Goal: Information Seeking & Learning: Check status

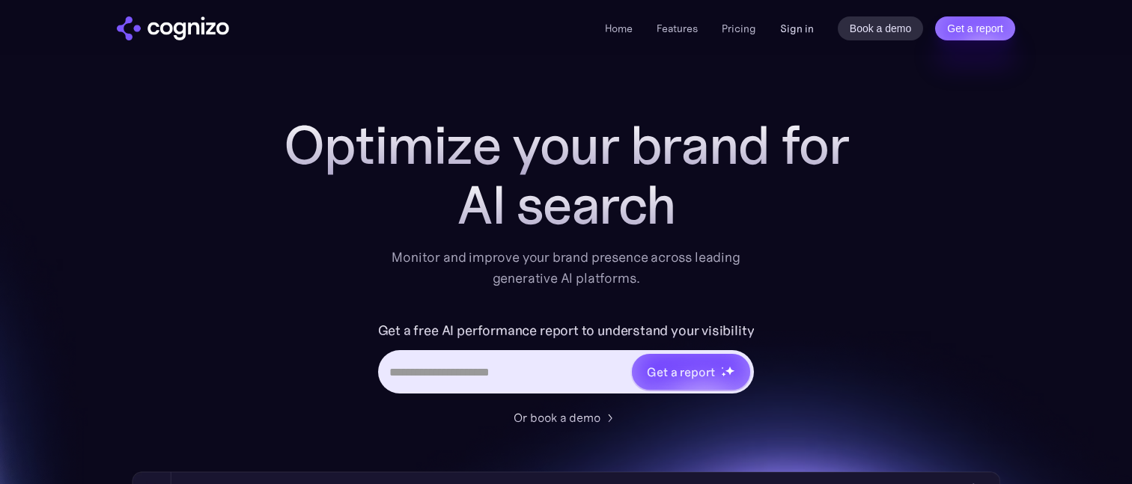
click at [791, 31] on link "Sign in" at bounding box center [797, 28] width 34 height 18
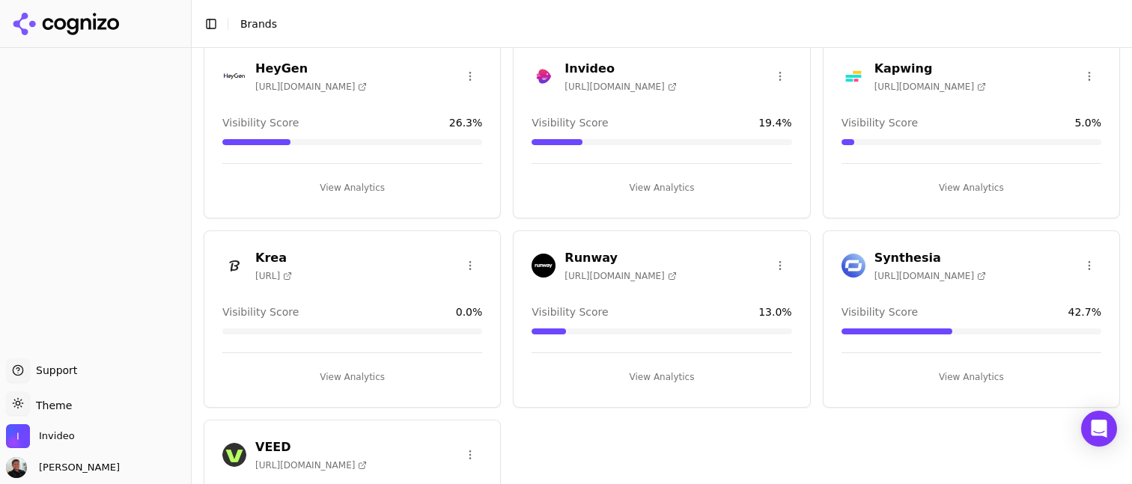
scroll to position [282, 0]
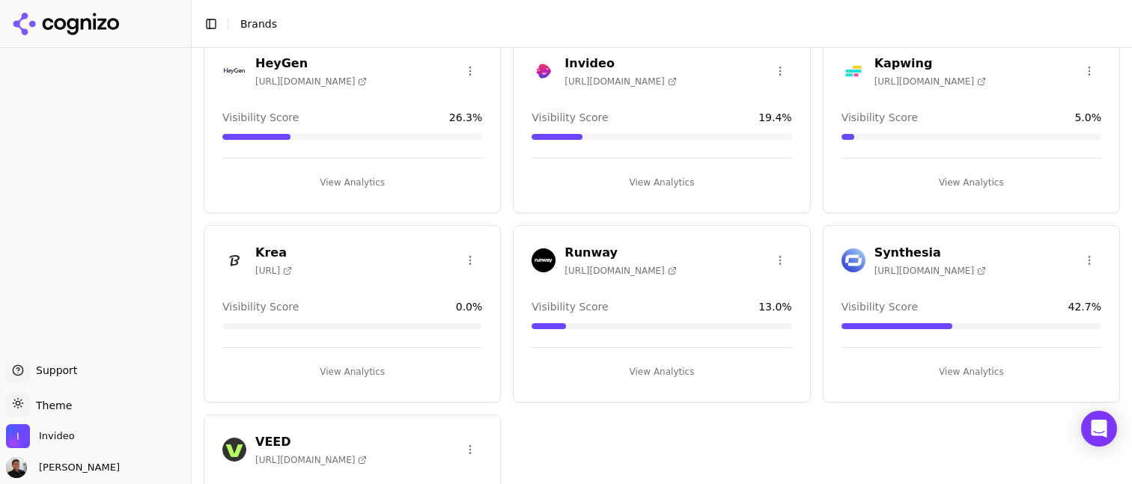
click at [663, 171] on button "View Analytics" at bounding box center [662, 183] width 260 height 24
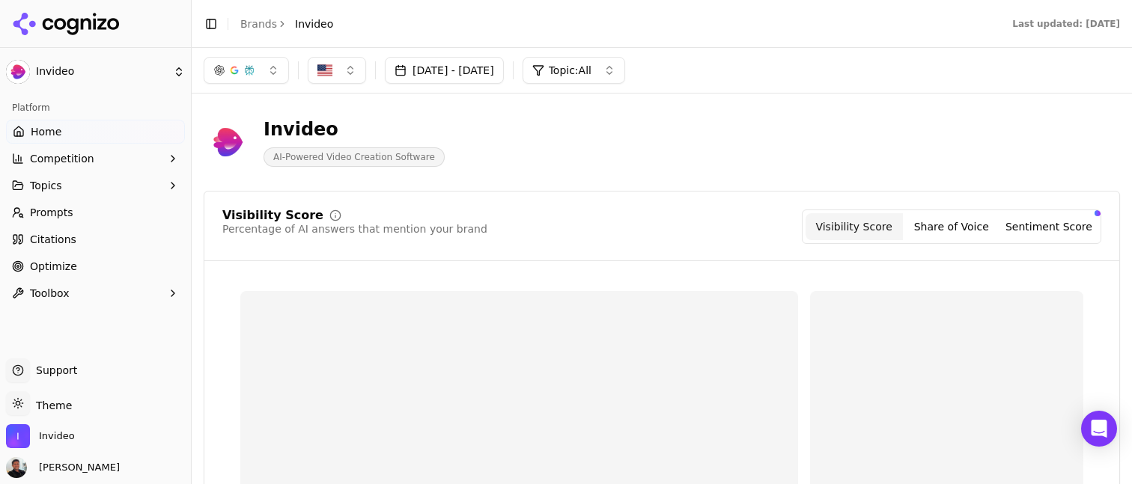
click at [67, 207] on span "Prompts" at bounding box center [51, 212] width 43 height 15
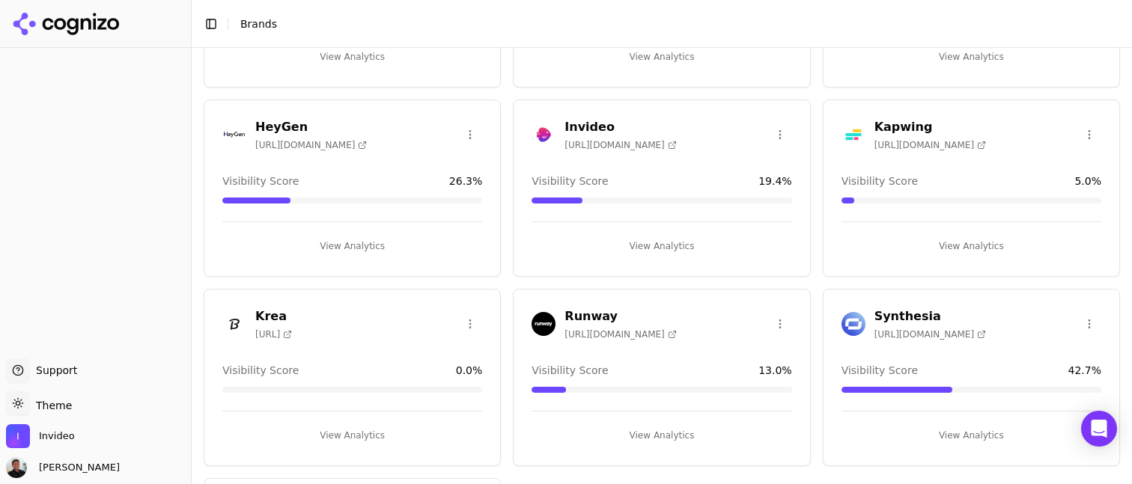
scroll to position [266, 0]
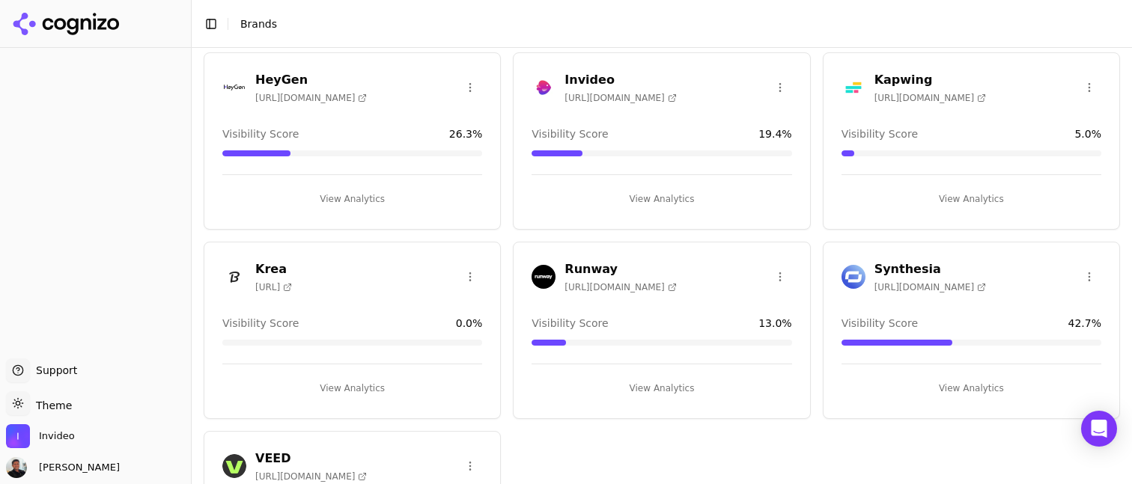
click at [937, 397] on button "View Analytics" at bounding box center [971, 389] width 260 height 24
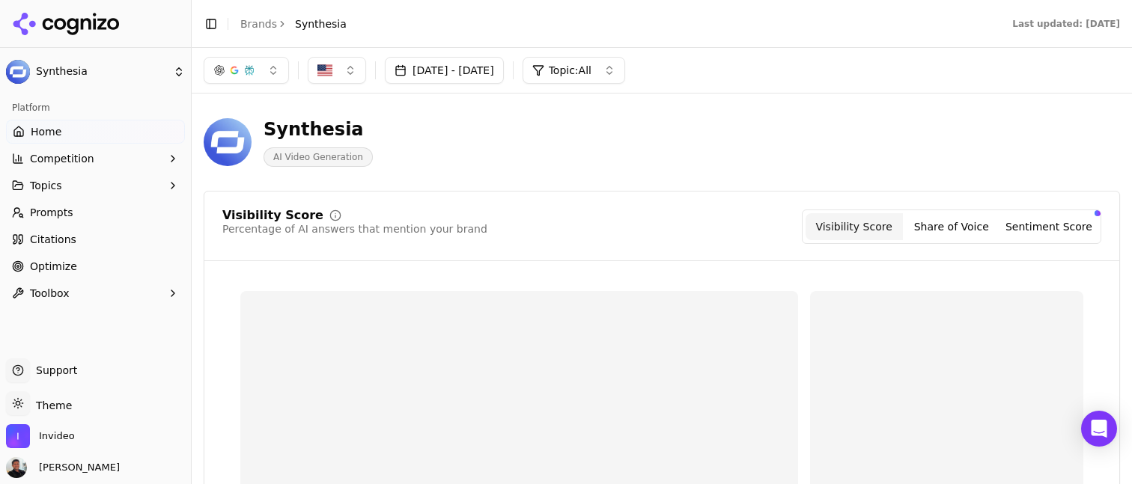
click at [95, 209] on link "Prompts" at bounding box center [95, 213] width 179 height 24
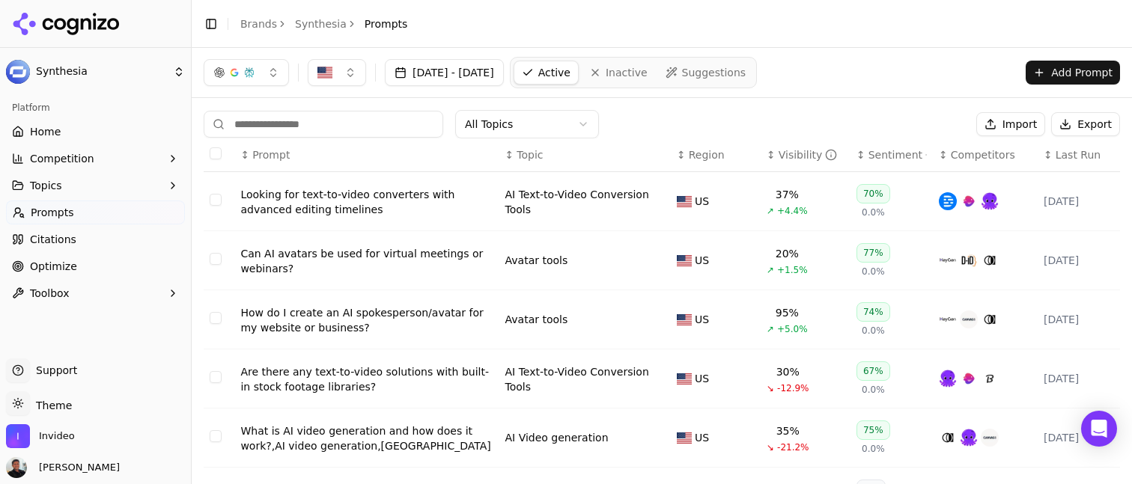
scroll to position [4, 0]
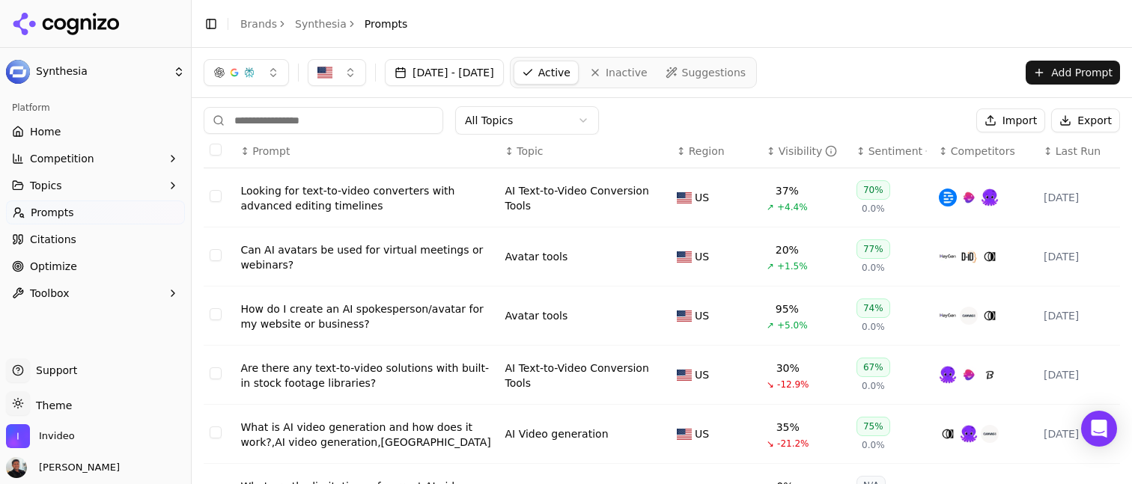
click at [85, 249] on link "Citations" at bounding box center [95, 240] width 179 height 24
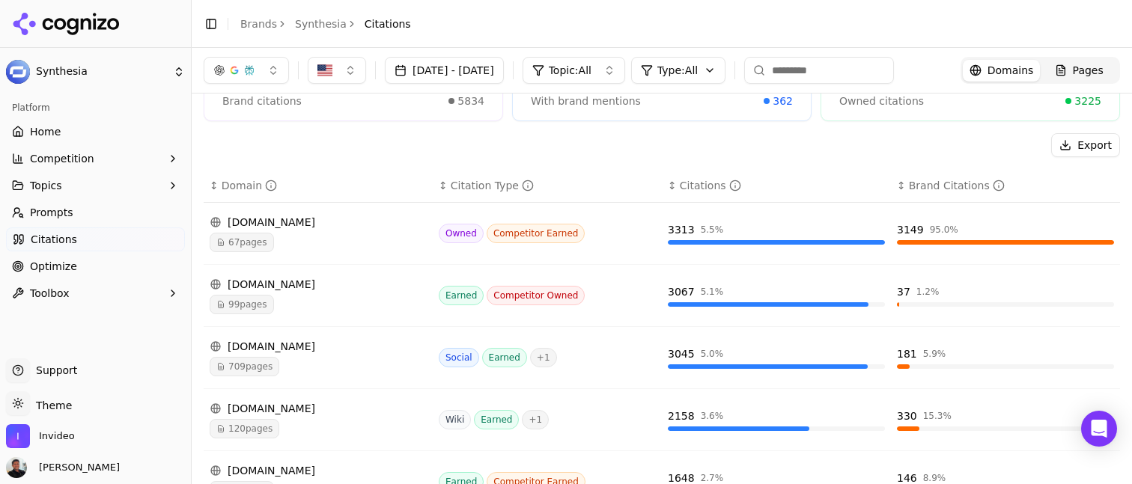
scroll to position [70, 0]
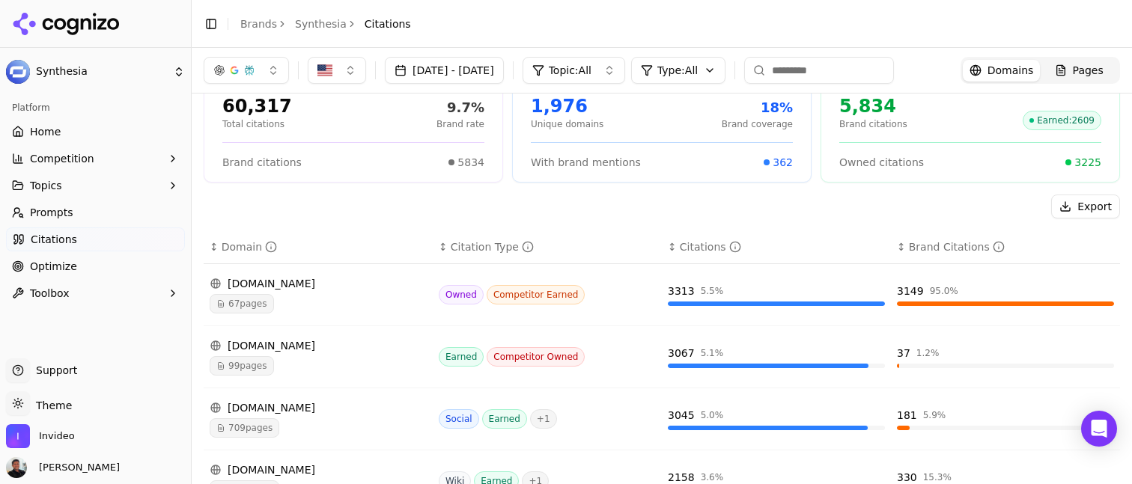
click at [302, 293] on div "[DOMAIN_NAME] 67 pages" at bounding box center [318, 294] width 217 height 37
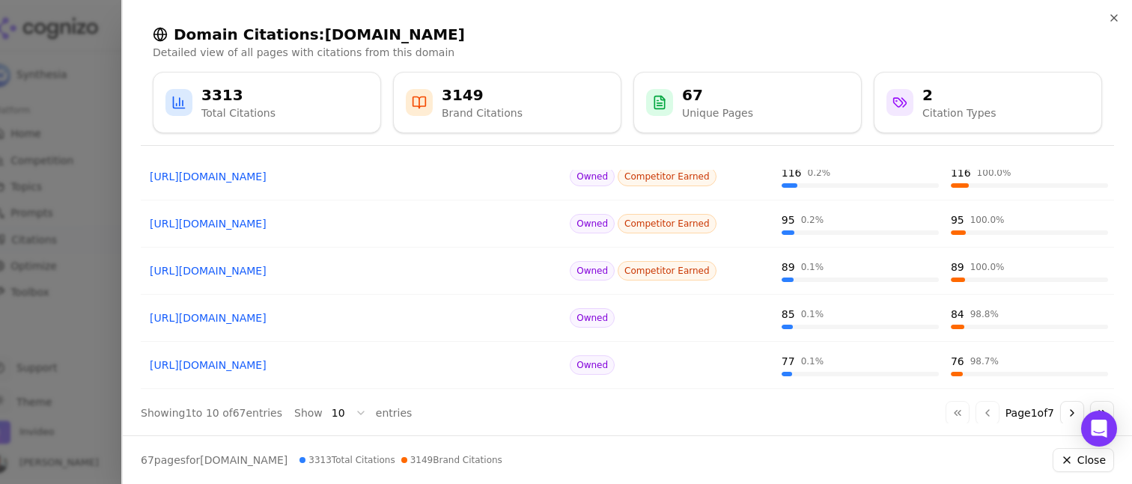
scroll to position [338, 0]
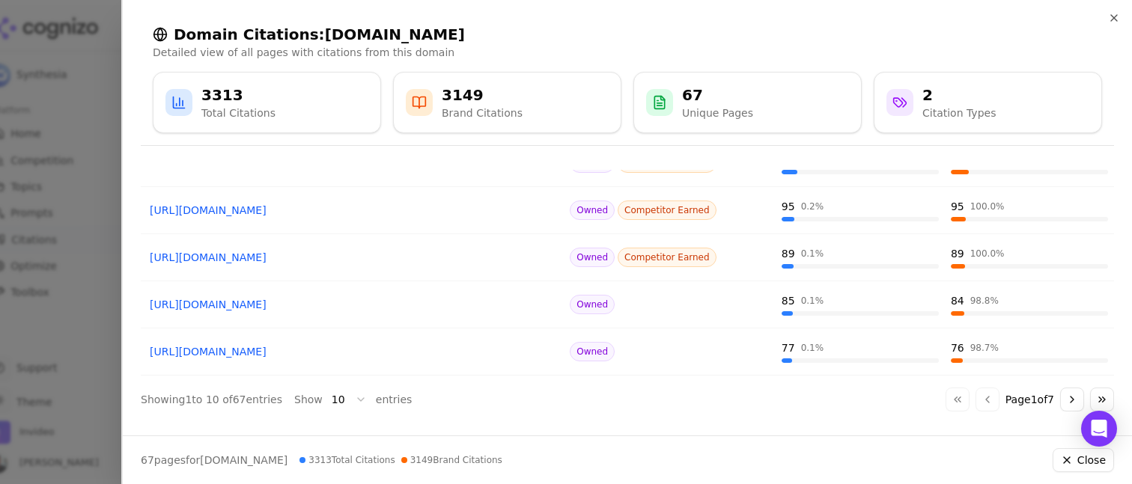
click at [356, 400] on body "Synthesia Platform Home Competition Topics Prompts Citations Optimize Toolbox S…" at bounding box center [566, 242] width 1132 height 484
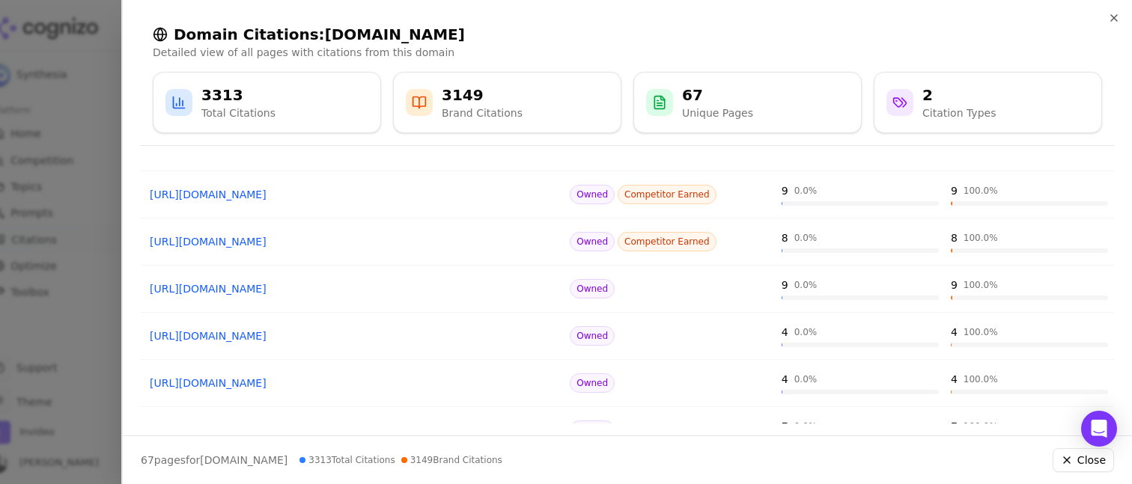
scroll to position [1440, 0]
drag, startPoint x: 499, startPoint y: 284, endPoint x: 382, endPoint y: 1, distance: 305.4
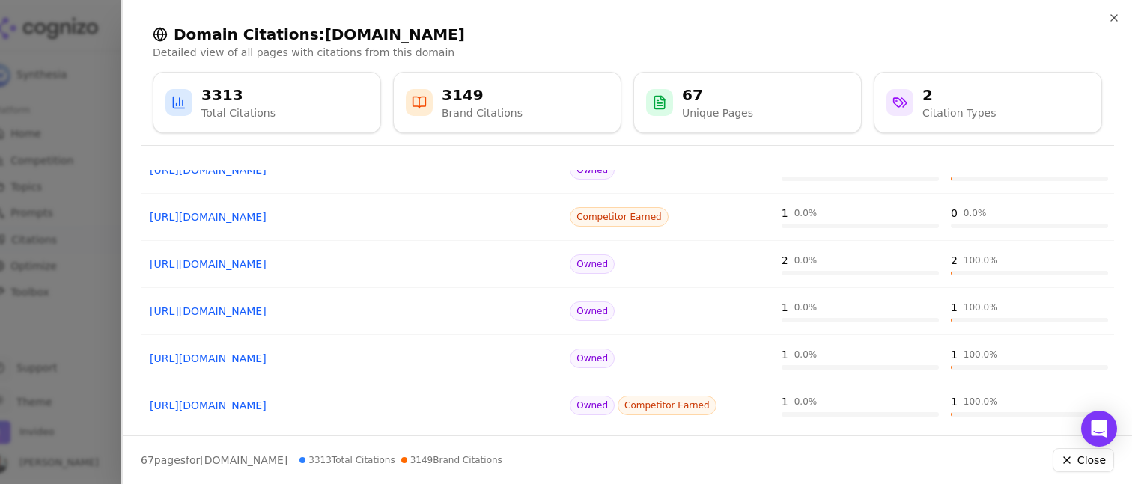
scroll to position [1846, 0]
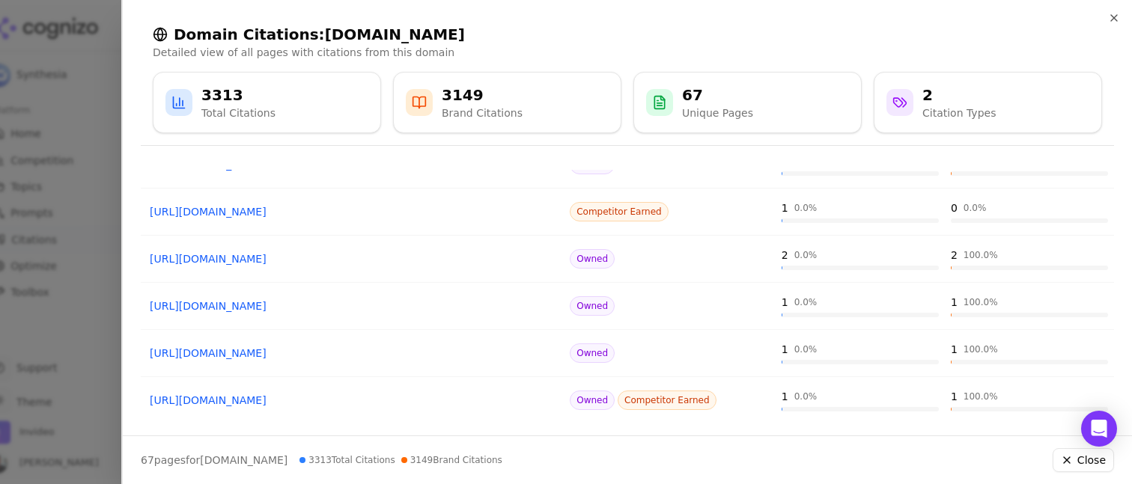
click at [369, 210] on link "[URL][DOMAIN_NAME]" at bounding box center [352, 211] width 405 height 15
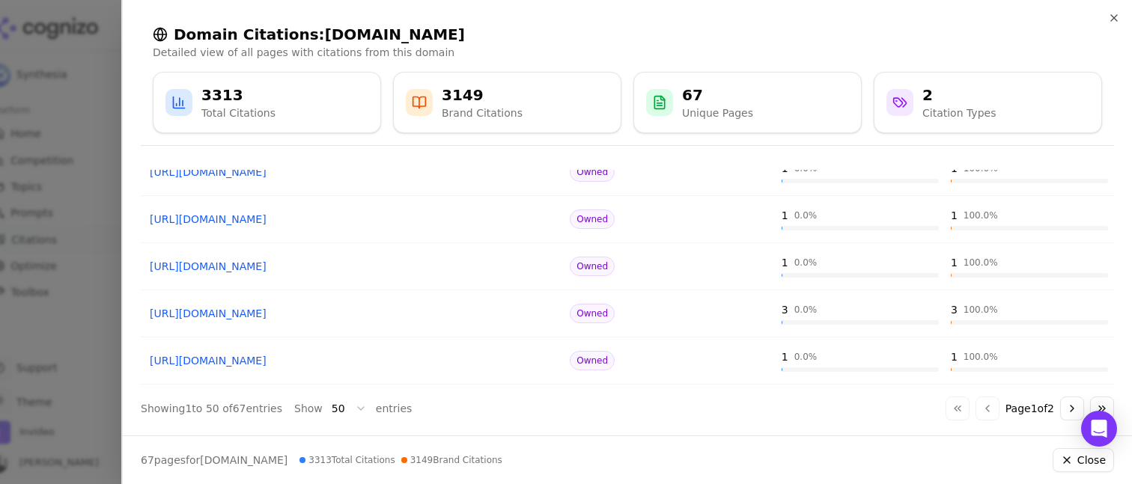
scroll to position [2225, 0]
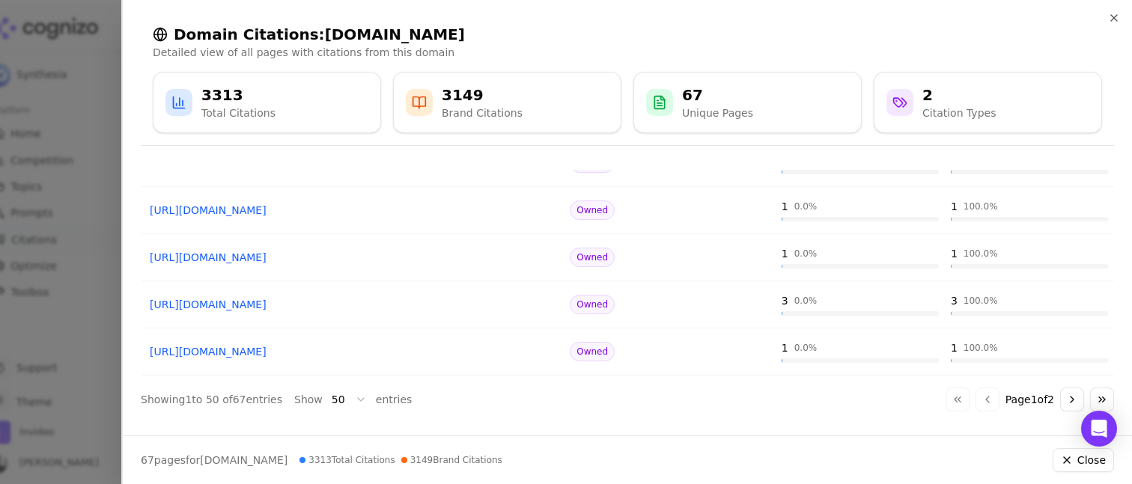
click at [1071, 406] on button "Go to next page" at bounding box center [1072, 400] width 24 height 24
click at [1069, 398] on div "Go to first page Go to previous page Page 2 of 2 Go to next page Go to last page" at bounding box center [1029, 400] width 168 height 24
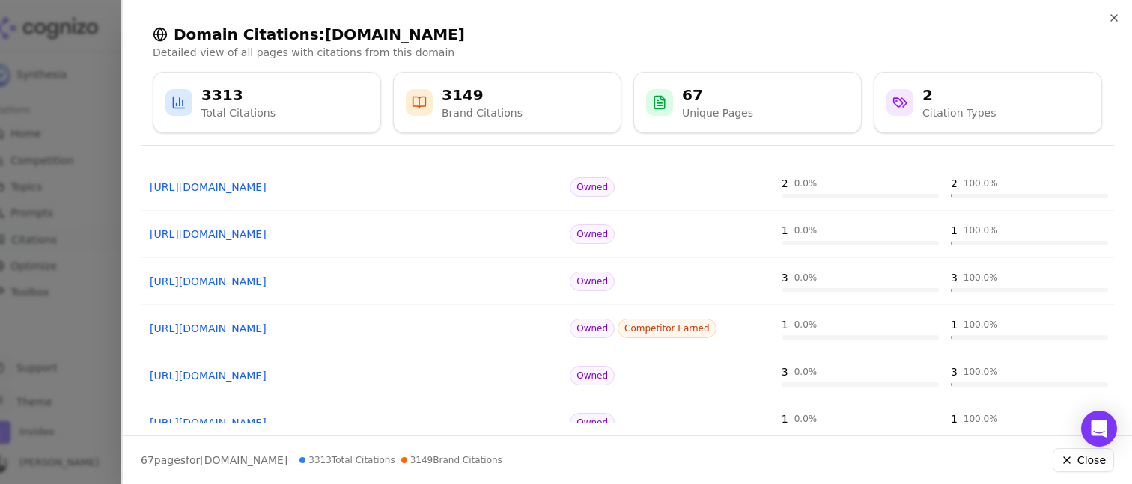
scroll to position [0, 0]
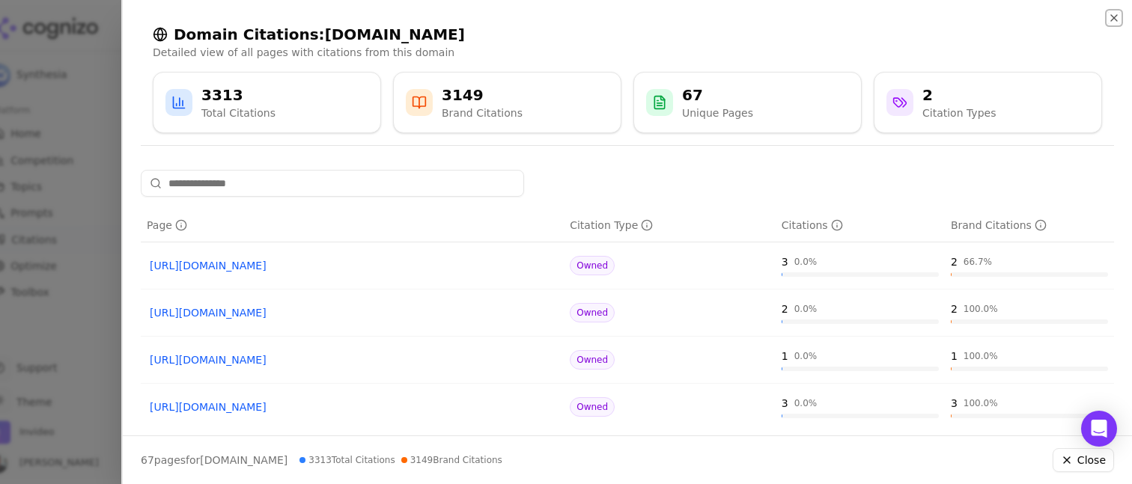
click at [1111, 19] on icon "button" at bounding box center [1114, 18] width 12 height 12
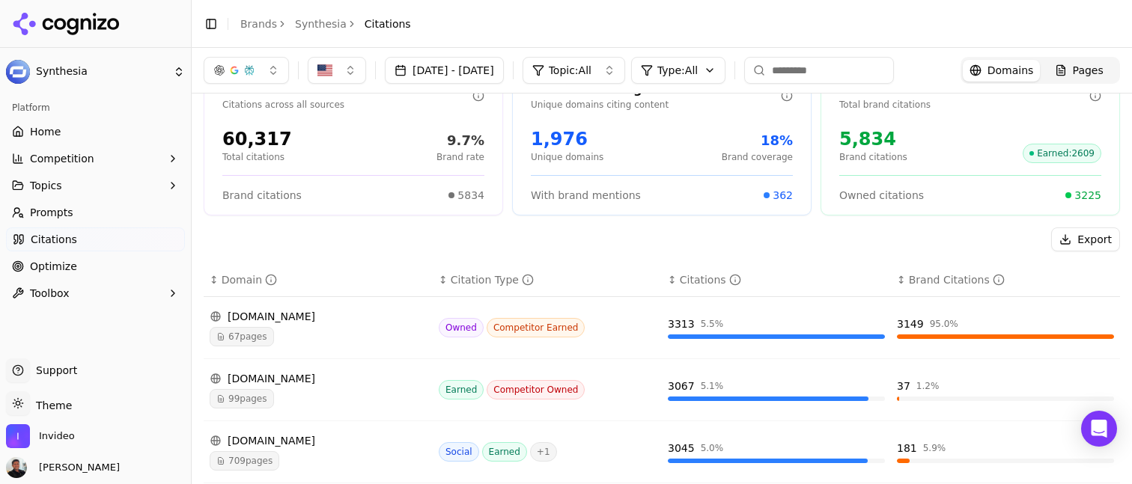
scroll to position [19, 0]
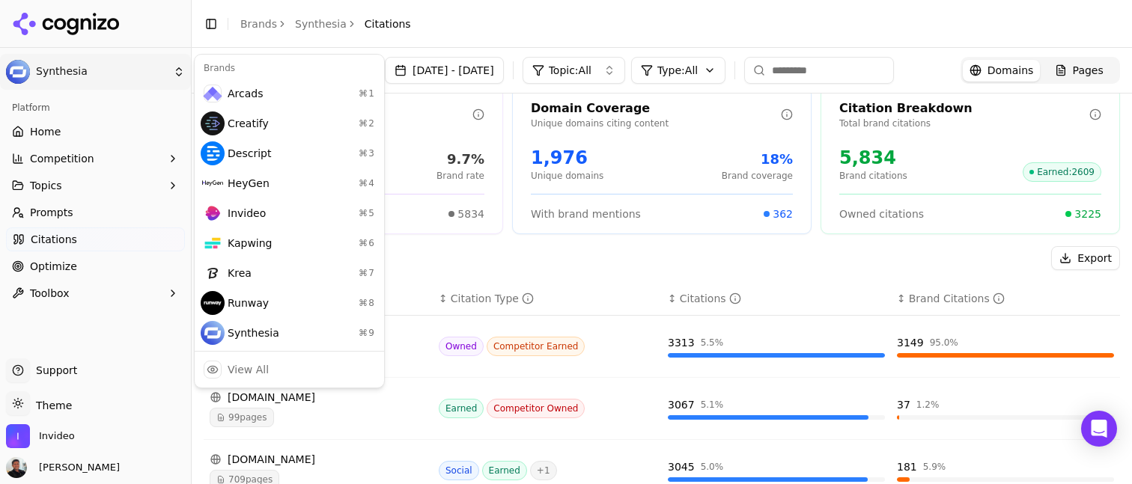
click at [130, 70] on html "Synthesia Platform Home Competition Topics Prompts Citations Optimize Toolbox S…" at bounding box center [566, 242] width 1132 height 484
click at [273, 109] on div "Creatify ⌘ 2" at bounding box center [289, 124] width 183 height 30
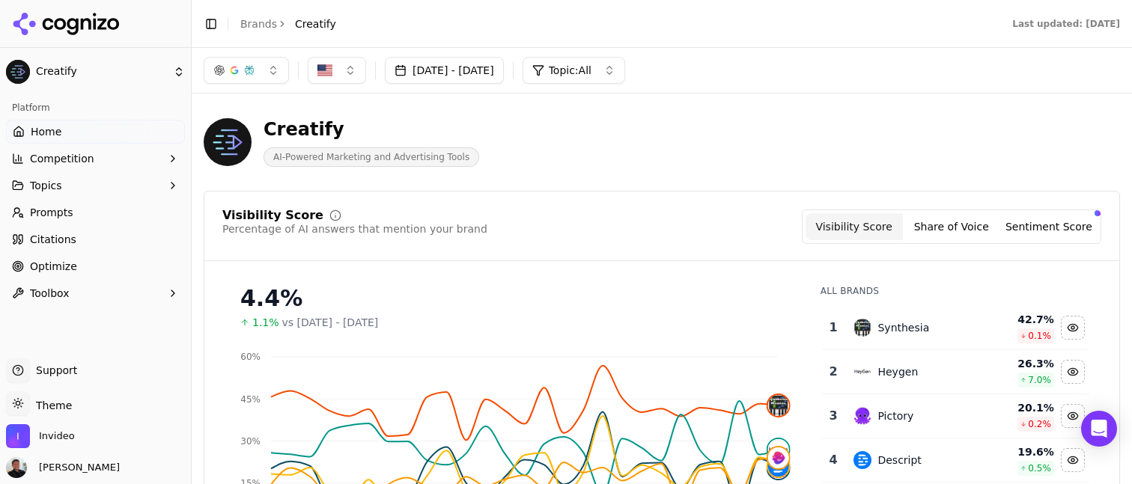
click at [62, 234] on span "Citations" at bounding box center [53, 239] width 46 height 15
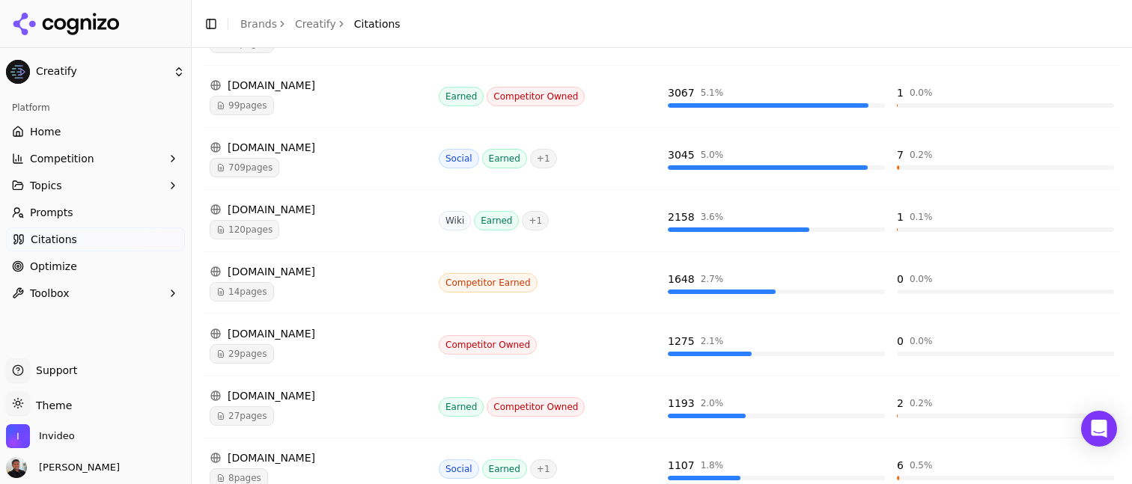
scroll to position [520, 0]
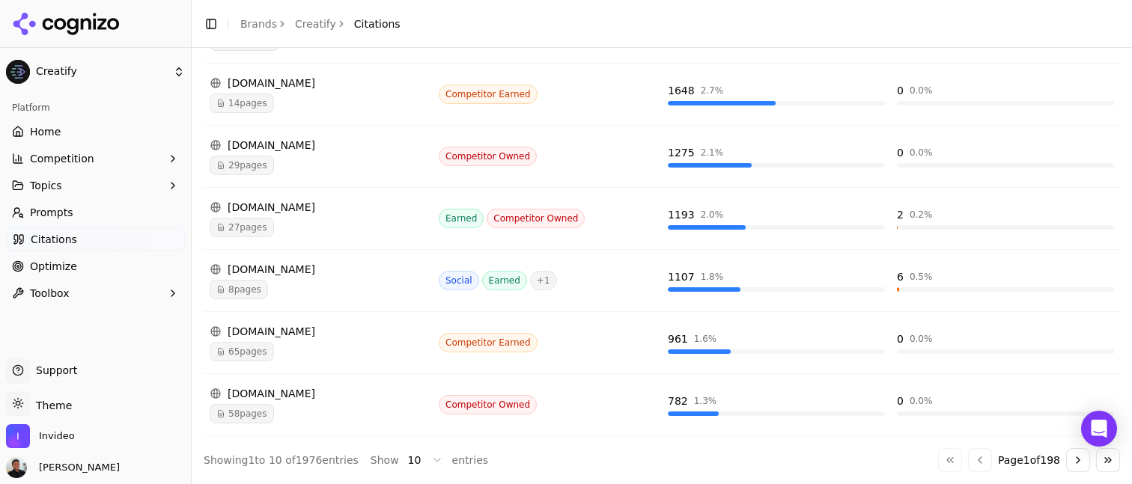
click at [95, 236] on link "Citations" at bounding box center [95, 240] width 179 height 24
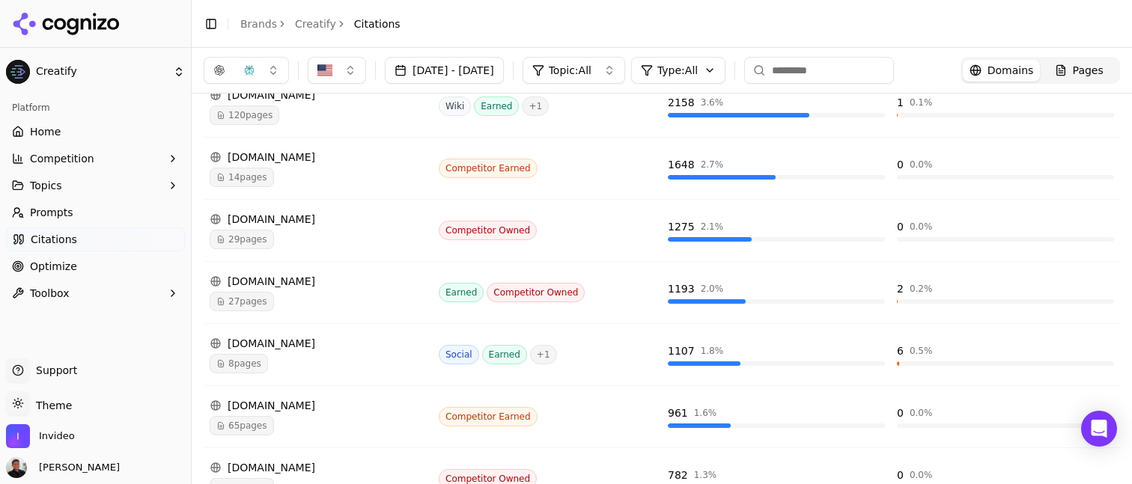
scroll to position [445, 0]
click at [592, 171] on div "Competitor Earned" at bounding box center [547, 168] width 217 height 19
click at [700, 174] on div "1648 2.7 %" at bounding box center [776, 169] width 217 height 22
click at [666, 165] on td "1648 2.7 %" at bounding box center [776, 169] width 229 height 62
click at [240, 180] on span "14 pages" at bounding box center [242, 177] width 64 height 19
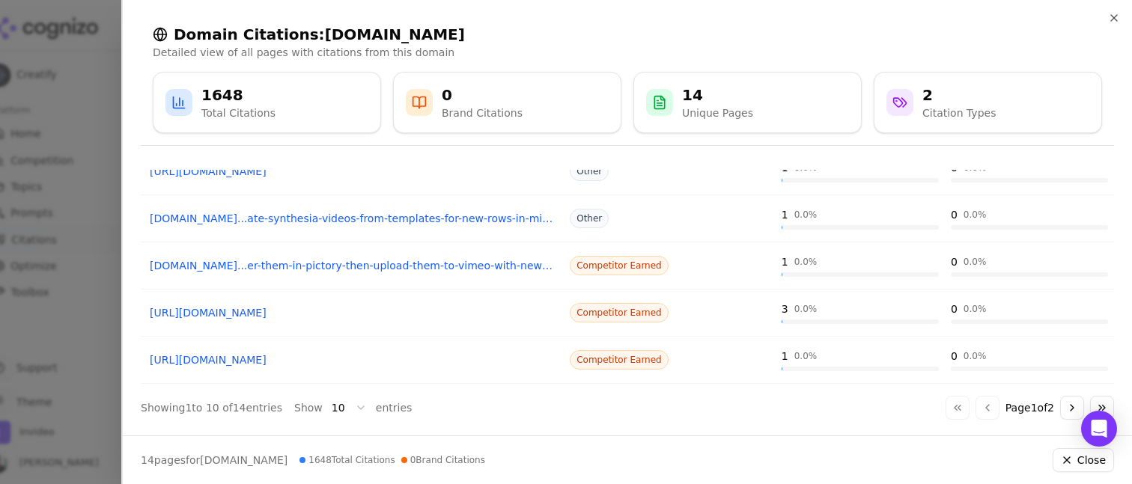
scroll to position [338, 0]
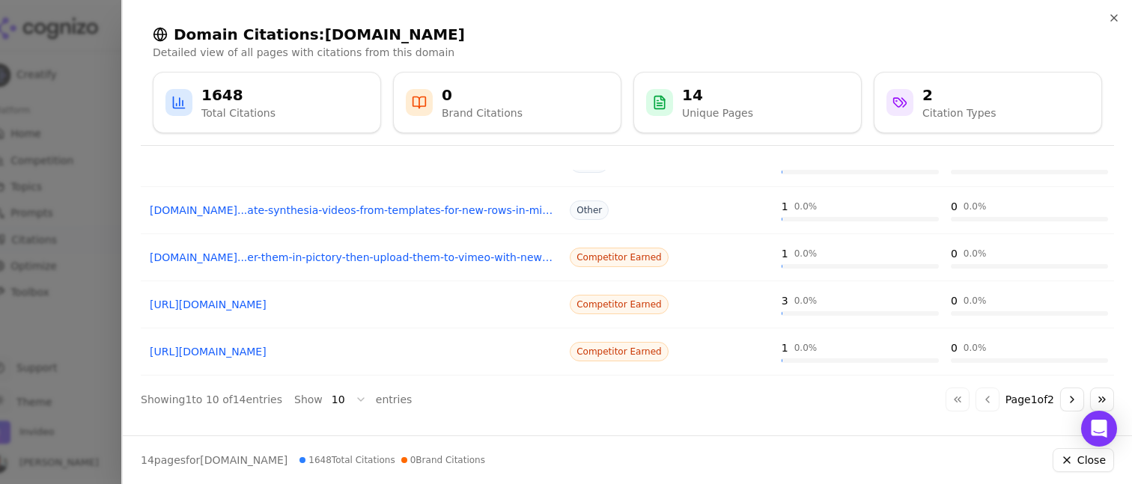
click at [1070, 400] on button "Go to next page" at bounding box center [1072, 400] width 24 height 24
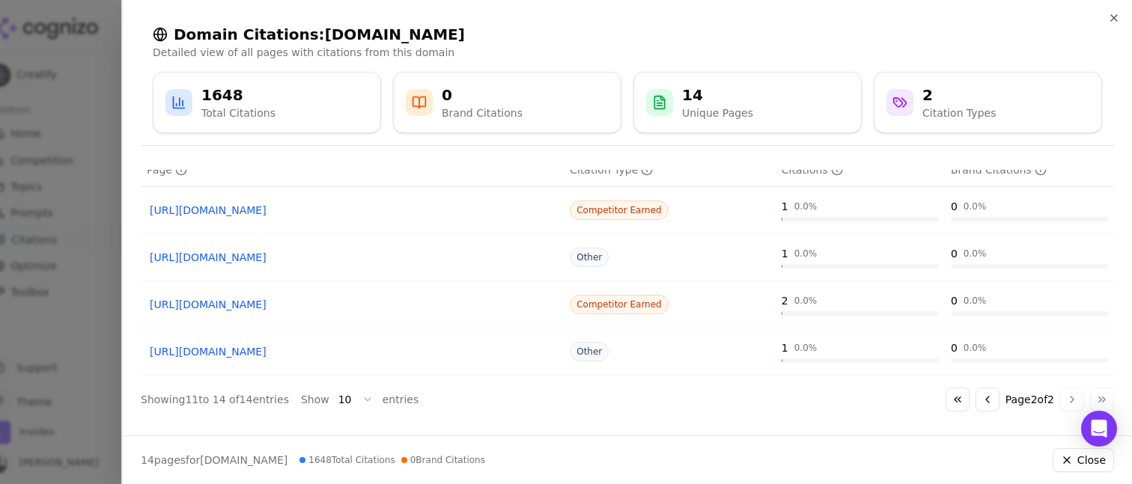
scroll to position [0, 0]
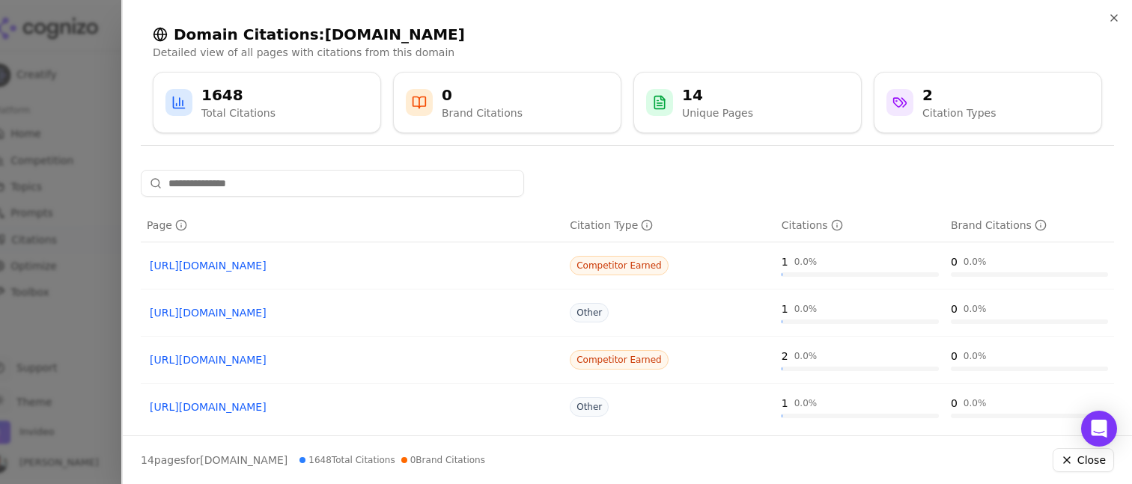
click at [96, 120] on div at bounding box center [566, 242] width 1132 height 484
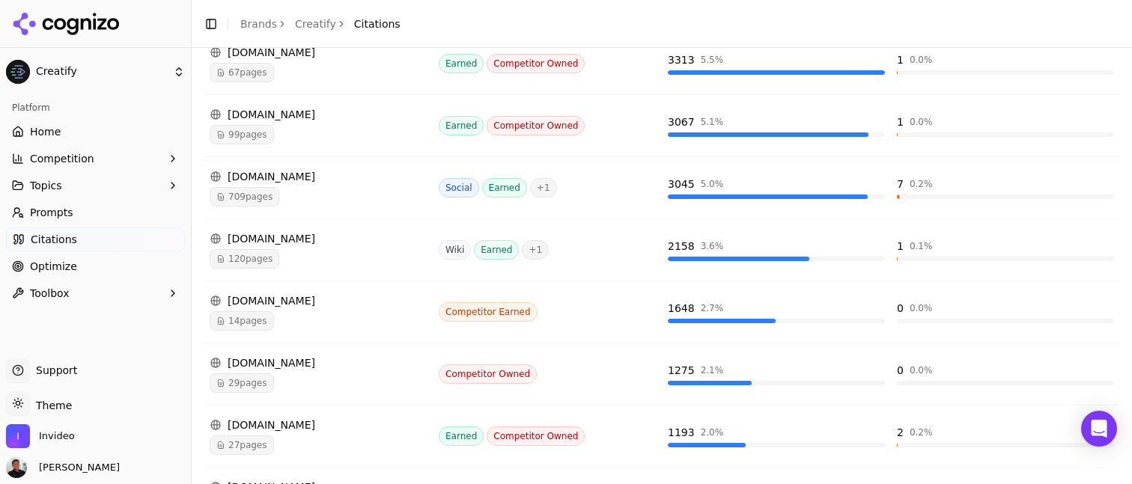
scroll to position [344, 0]
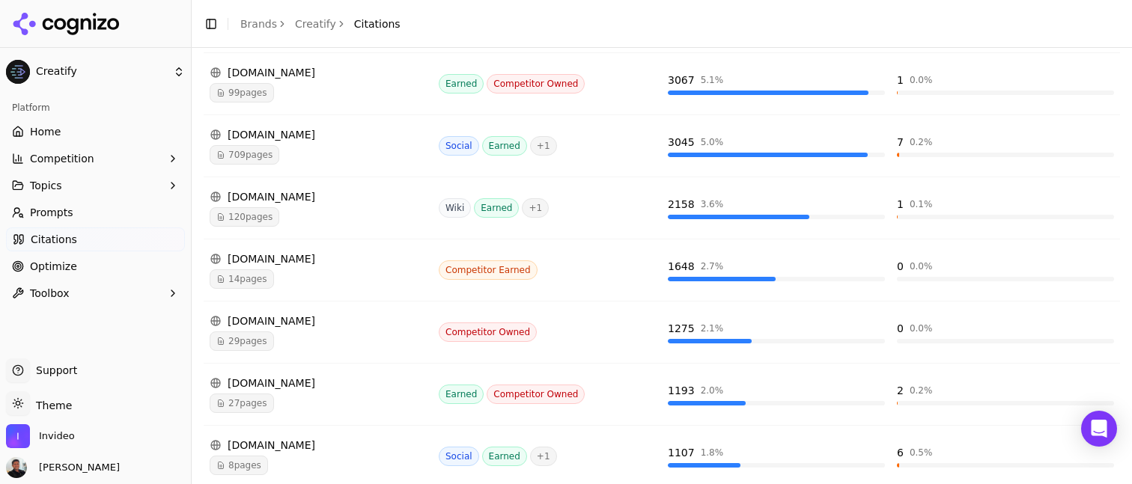
click at [149, 73] on html "Creatify Platform Home Competition Topics Prompts Citations Optimize Toolbox Su…" at bounding box center [566, 242] width 1132 height 484
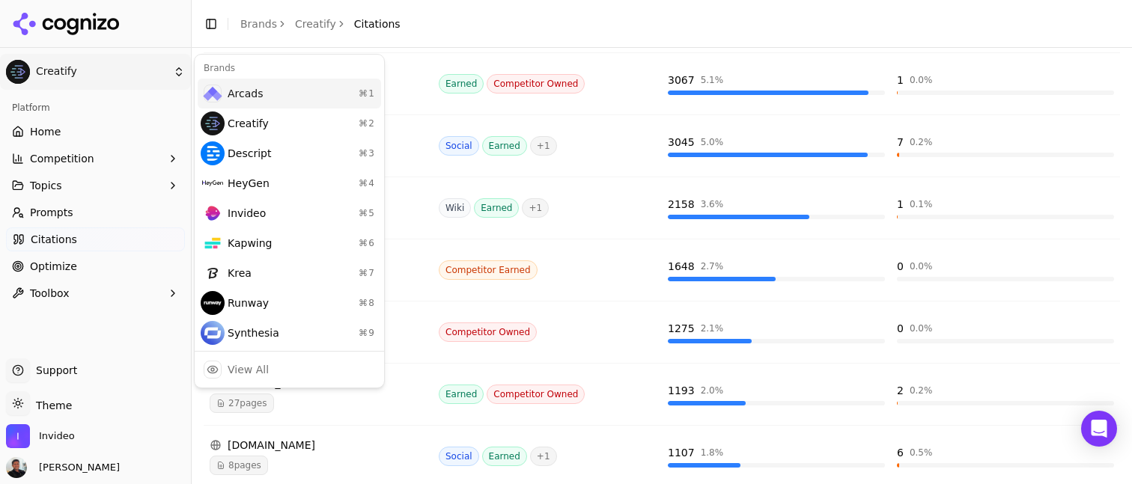
click at [272, 102] on div "Arcads ⌘ 1" at bounding box center [289, 94] width 183 height 30
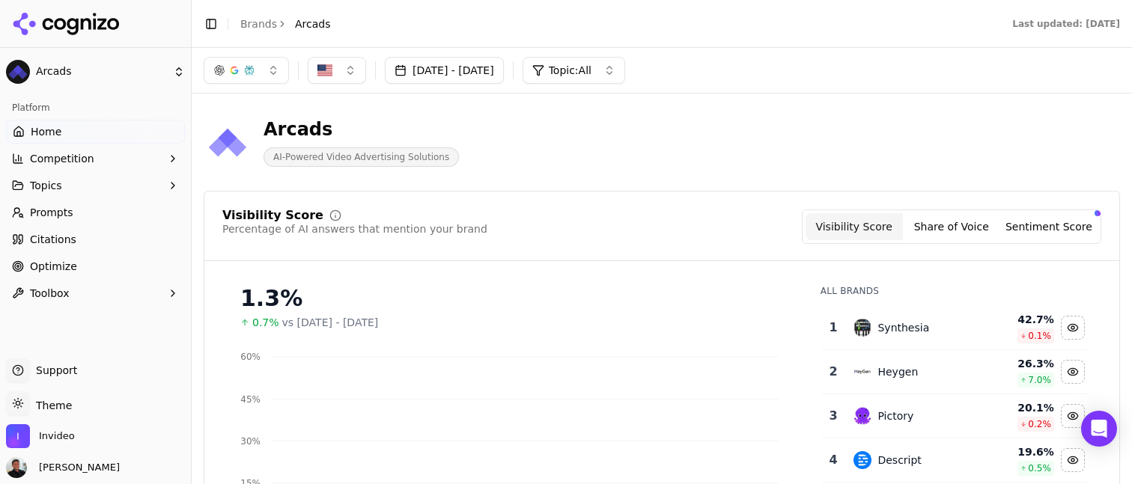
click at [67, 128] on link "Home" at bounding box center [95, 132] width 179 height 24
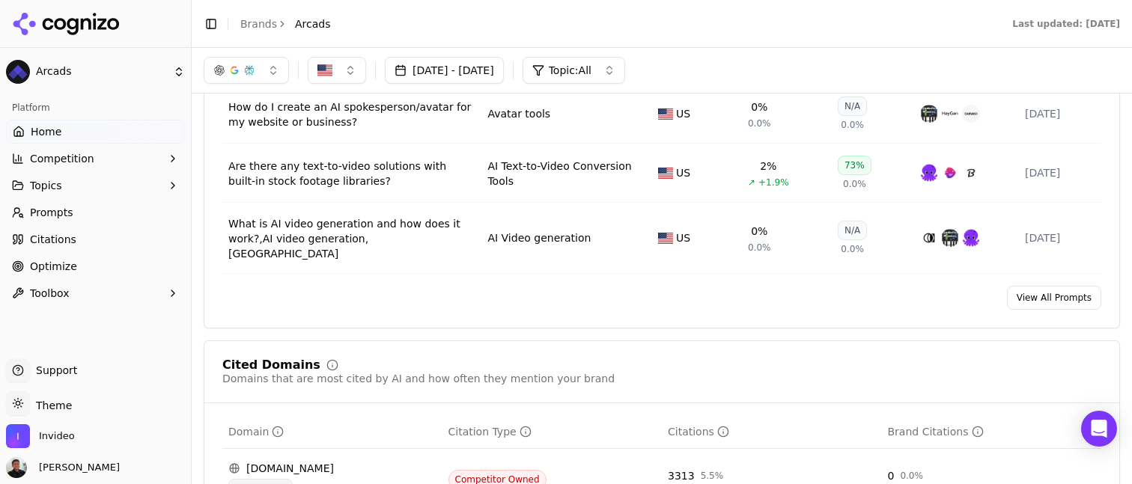
scroll to position [1184, 0]
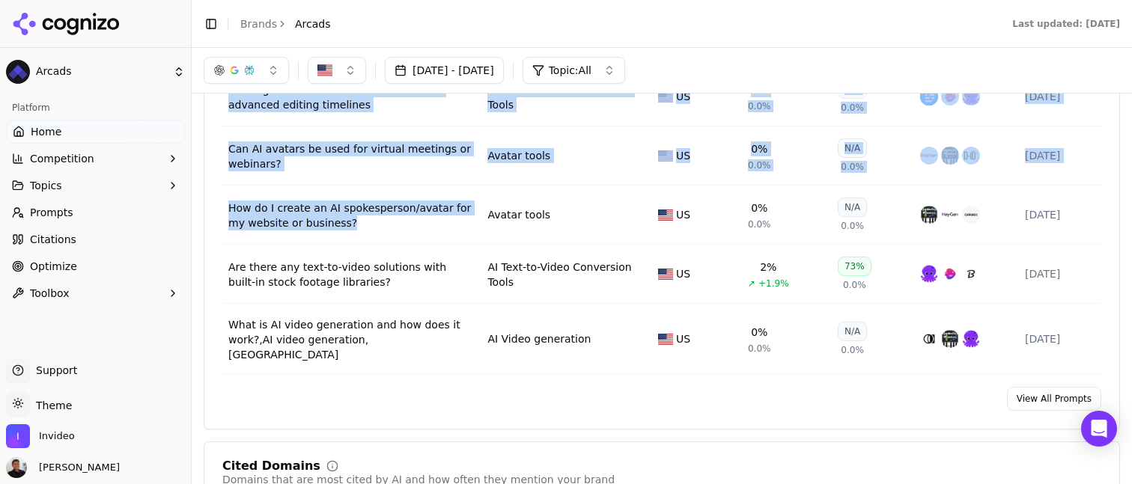
drag, startPoint x: 209, startPoint y: 210, endPoint x: 344, endPoint y: 243, distance: 138.7
click at [344, 243] on div "Prompt Topic Region Visibility Sentiment Competitors Last Run Looking for text-…" at bounding box center [661, 204] width 915 height 341
drag, startPoint x: 218, startPoint y: 204, endPoint x: 364, endPoint y: 234, distance: 149.2
click at [364, 234] on div "Prompt Topic Region Visibility Sentiment Competitors Last Run Looking for text-…" at bounding box center [661, 204] width 915 height 341
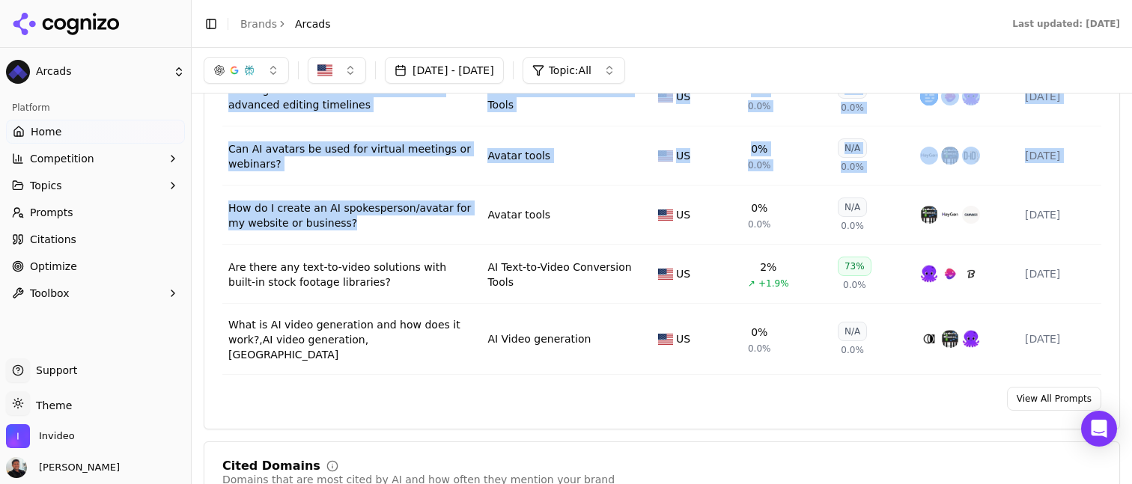
click at [195, 246] on button "Toggle Sidebar" at bounding box center [191, 242] width 12 height 484
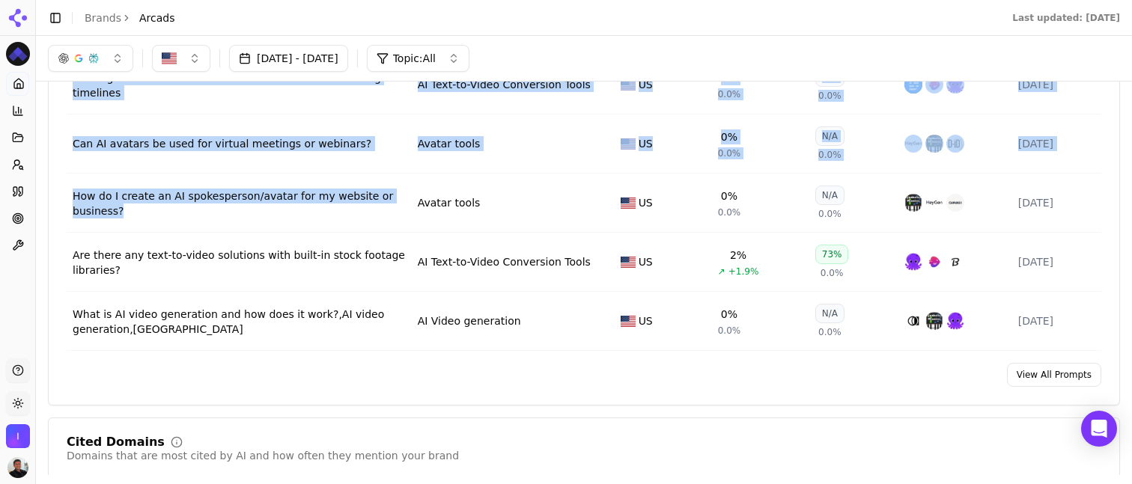
click at [33, 234] on button "Toggle Sidebar" at bounding box center [35, 242] width 12 height 484
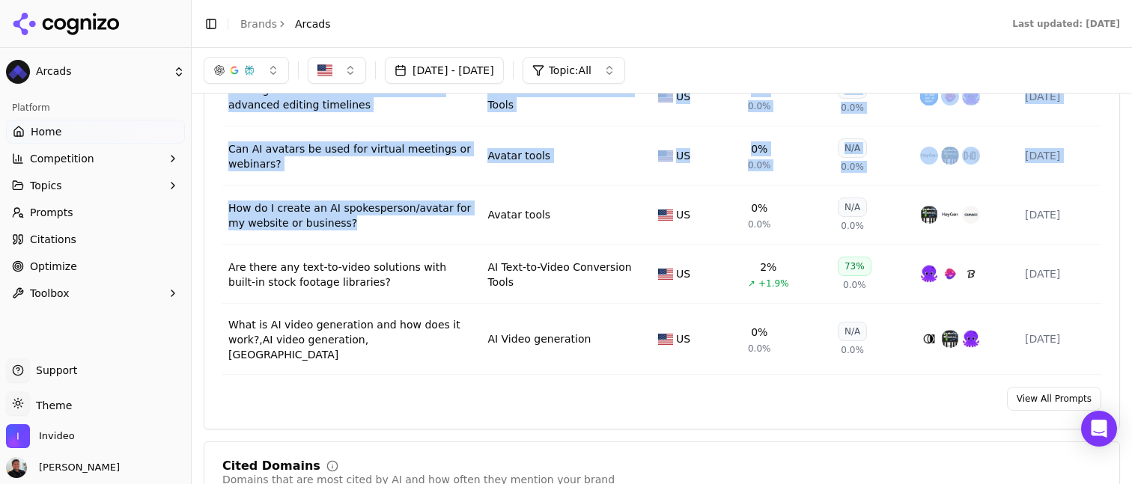
click at [196, 265] on button "Toggle Sidebar" at bounding box center [191, 242] width 12 height 484
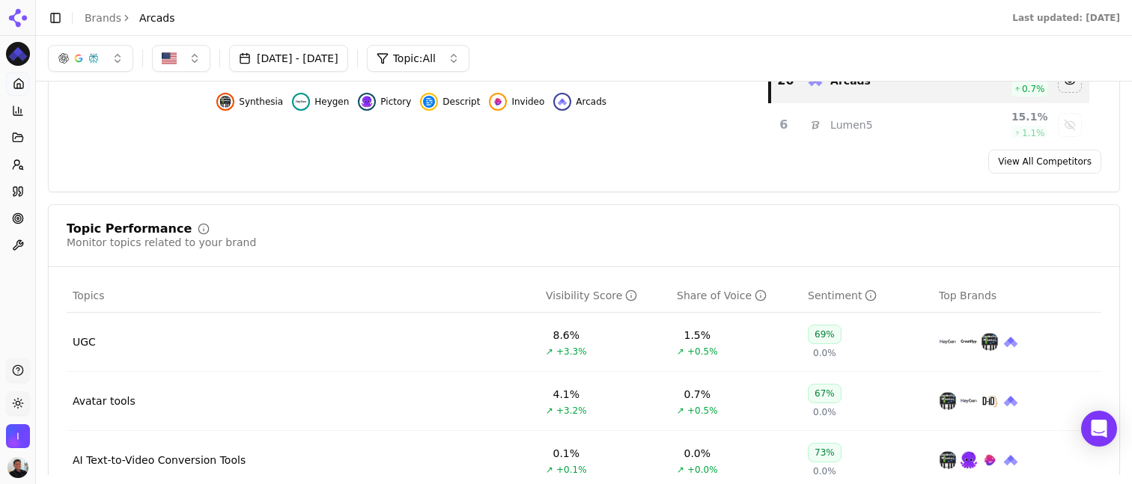
scroll to position [356, 0]
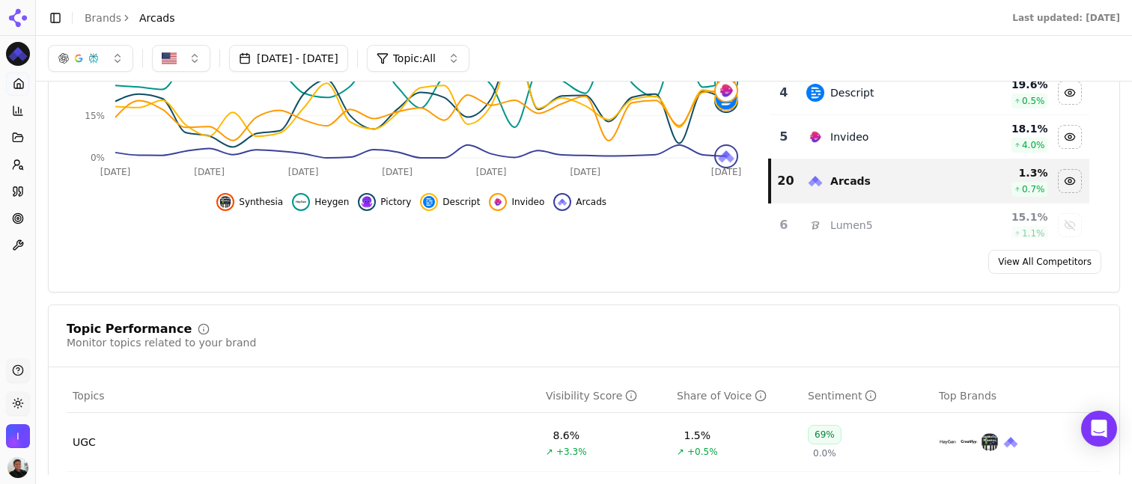
click at [113, 21] on link "Brands" at bounding box center [103, 18] width 37 height 12
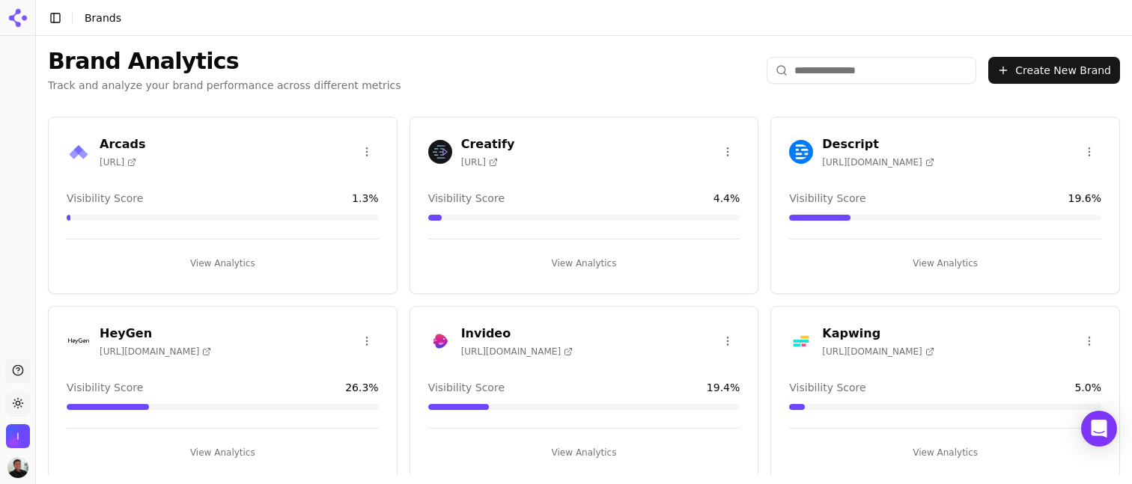
click at [206, 107] on div "Arcads [URL] Visibility Score 1.3 % View Analytics Creatify [URL] Visibility Sc…" at bounding box center [584, 490] width 1096 height 770
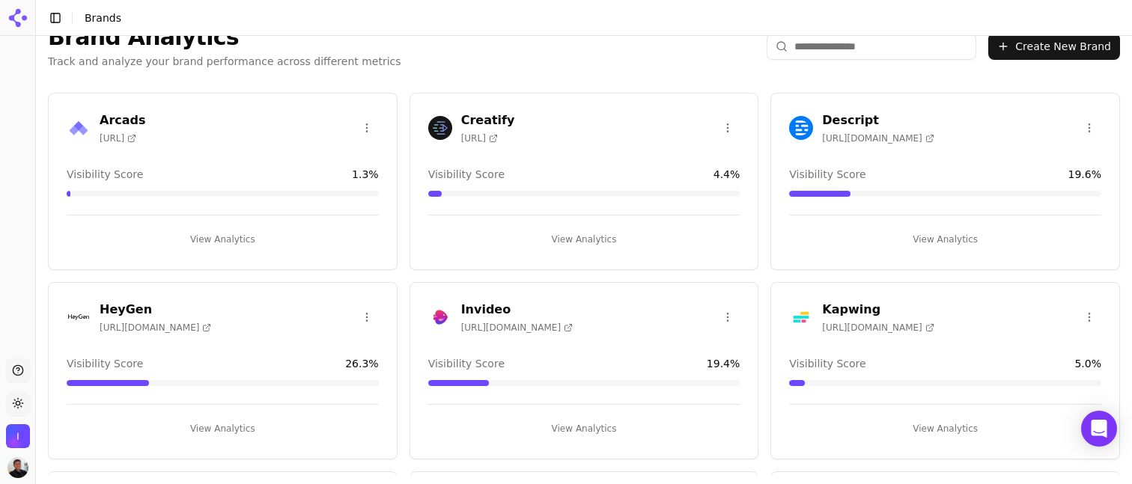
scroll to position [25, 0]
click at [568, 425] on button "View Analytics" at bounding box center [584, 427] width 312 height 24
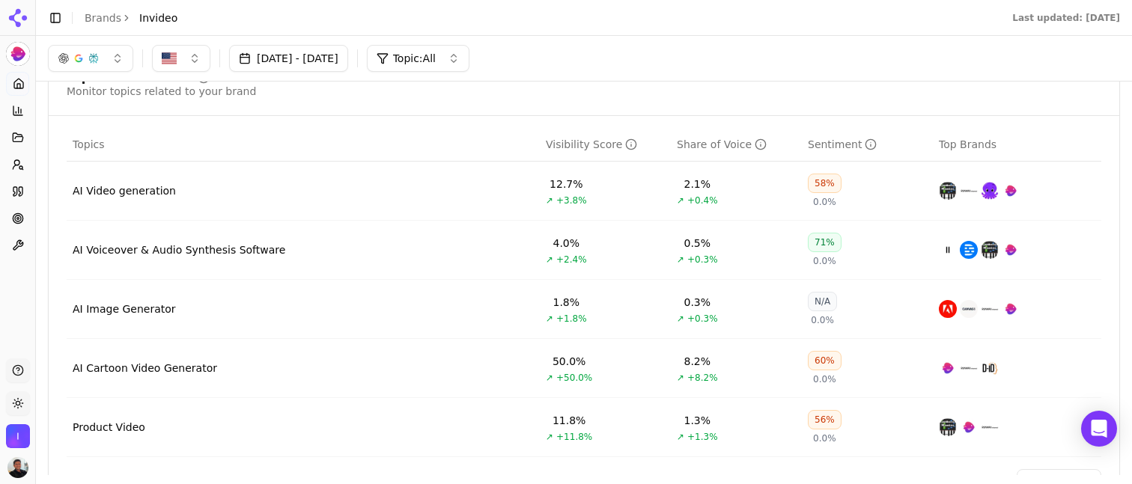
scroll to position [601, 0]
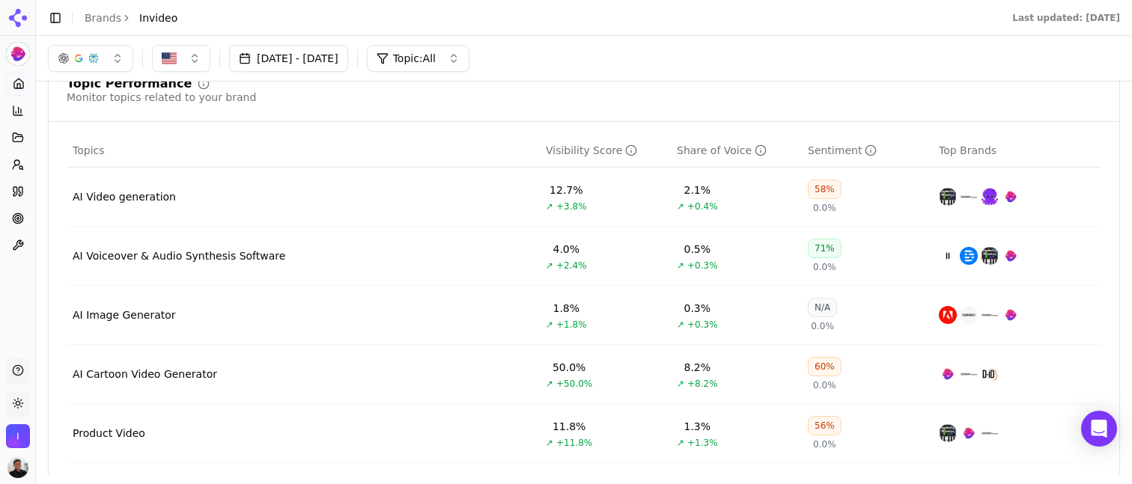
click at [826, 189] on div "58%" at bounding box center [825, 189] width 34 height 19
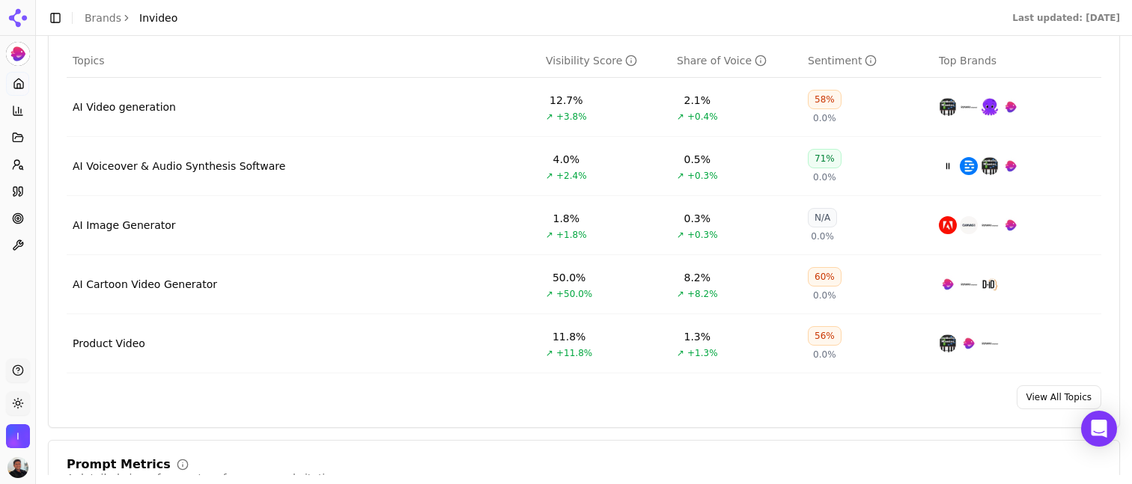
scroll to position [695, 0]
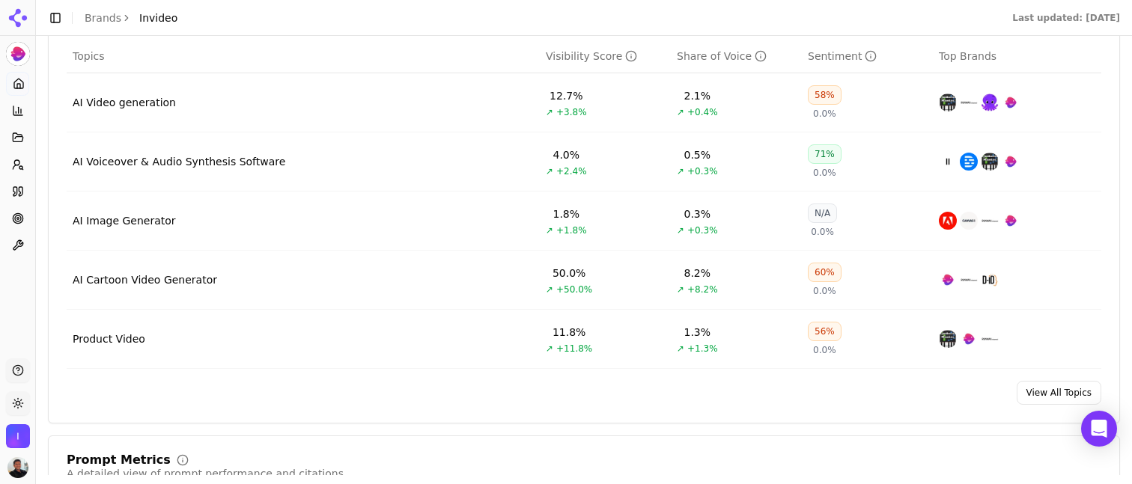
click at [1069, 401] on link "View All Topics" at bounding box center [1059, 393] width 85 height 24
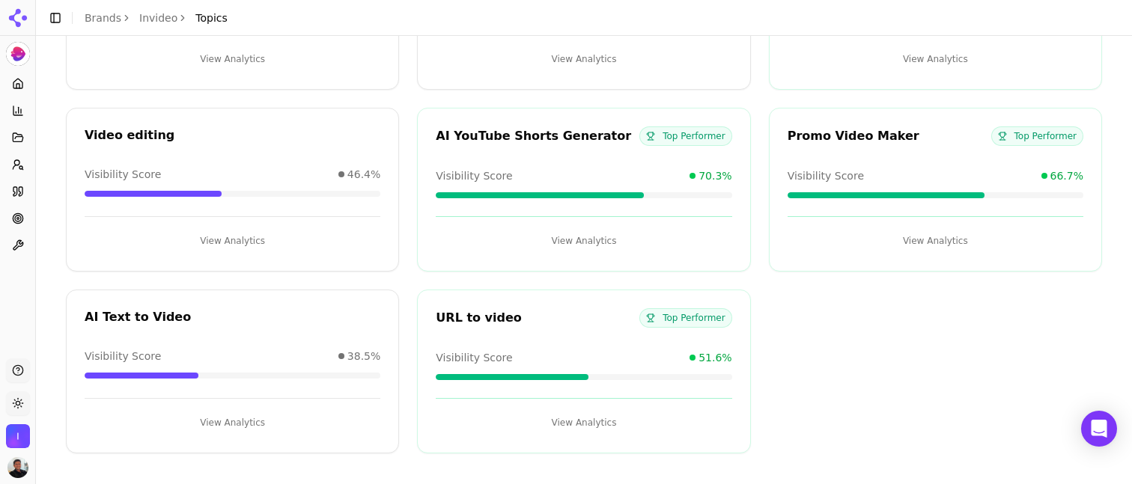
scroll to position [1314, 0]
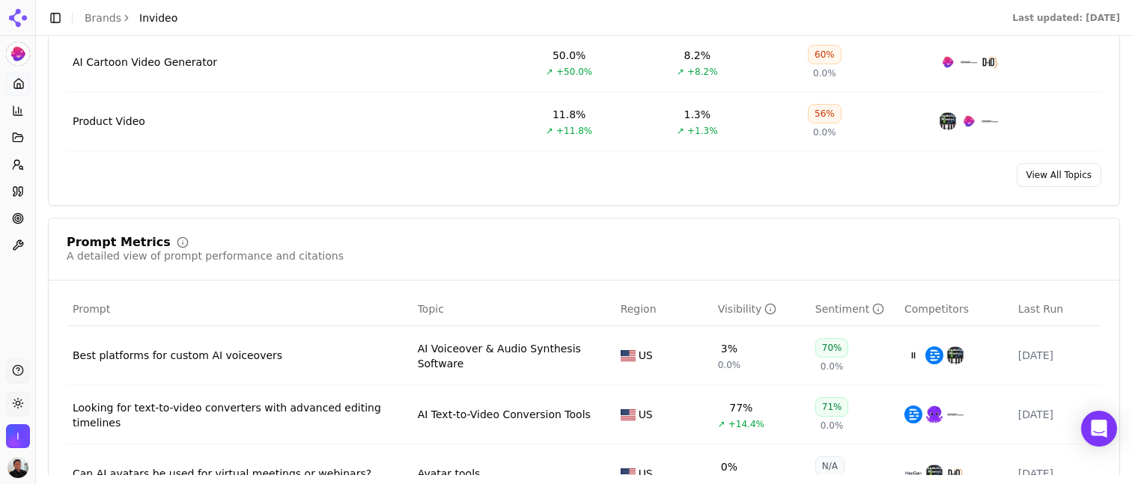
scroll to position [931, 0]
